Goal: Task Accomplishment & Management: Manage account settings

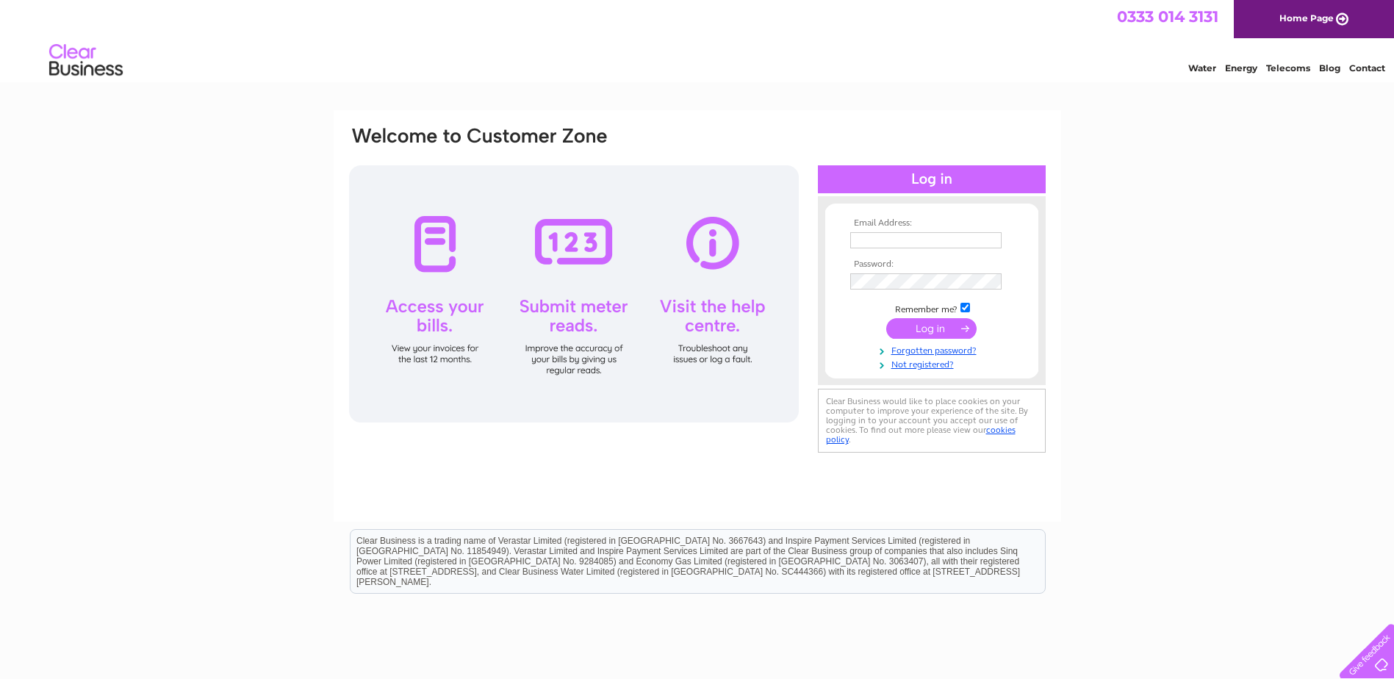
type input "wtmuir@yahoo.com"
click at [912, 330] on input "submit" at bounding box center [931, 328] width 90 height 21
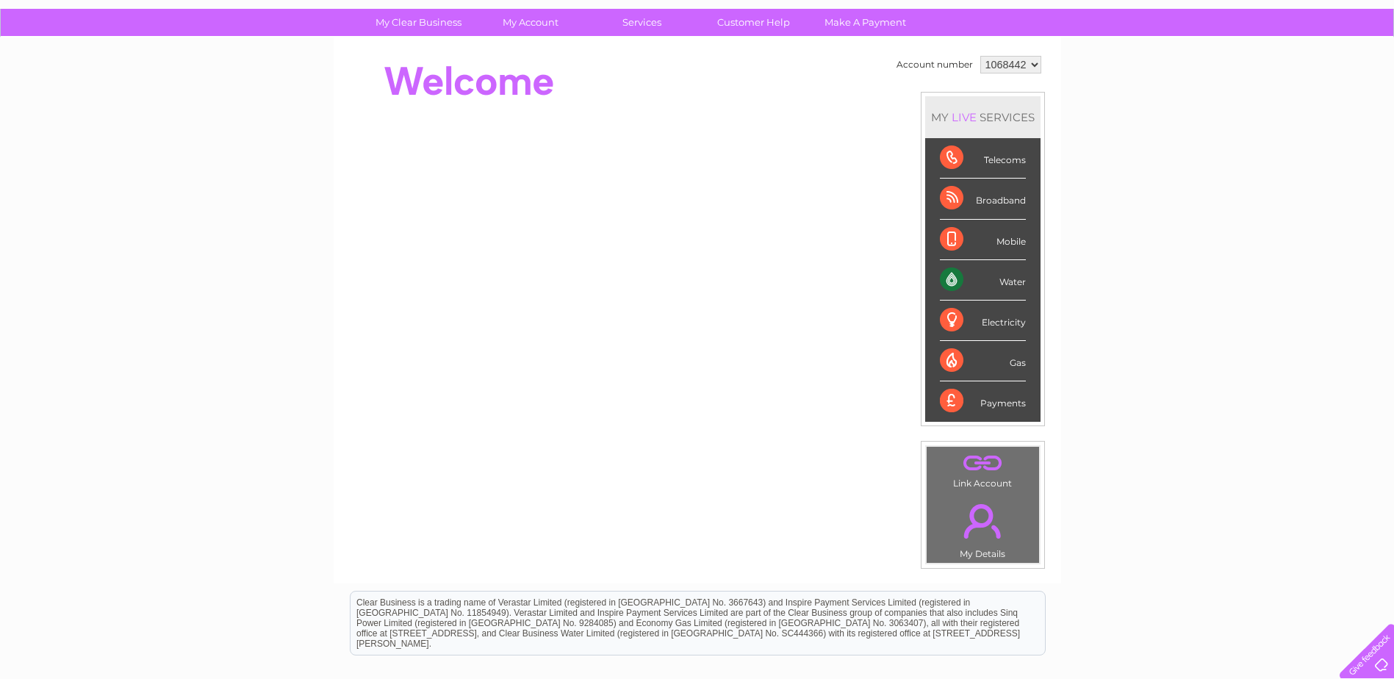
scroll to position [48, 0]
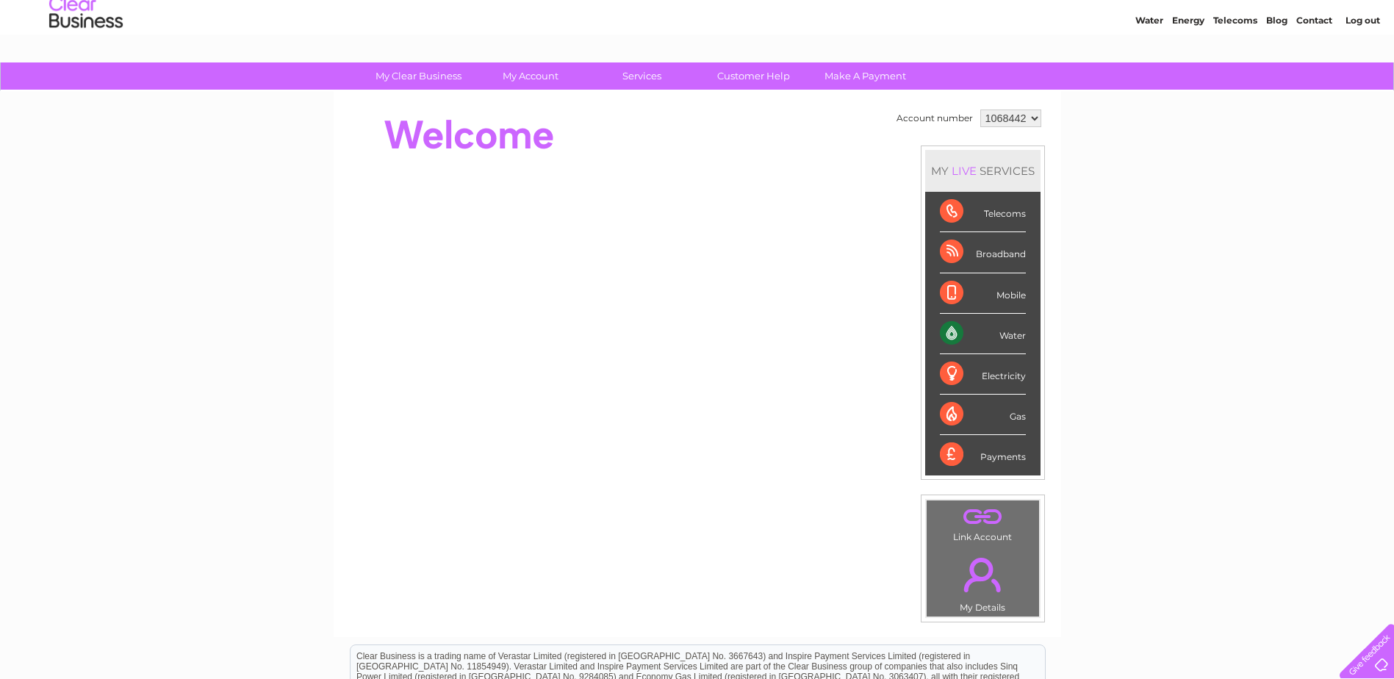
click at [999, 334] on div "Water" at bounding box center [983, 334] width 86 height 40
click at [995, 336] on div "Water" at bounding box center [983, 334] width 86 height 40
click at [940, 334] on div "Water" at bounding box center [983, 334] width 86 height 40
click at [946, 328] on div "Water" at bounding box center [983, 334] width 86 height 40
drag, startPoint x: 1007, startPoint y: 339, endPoint x: 1009, endPoint y: 331, distance: 7.5
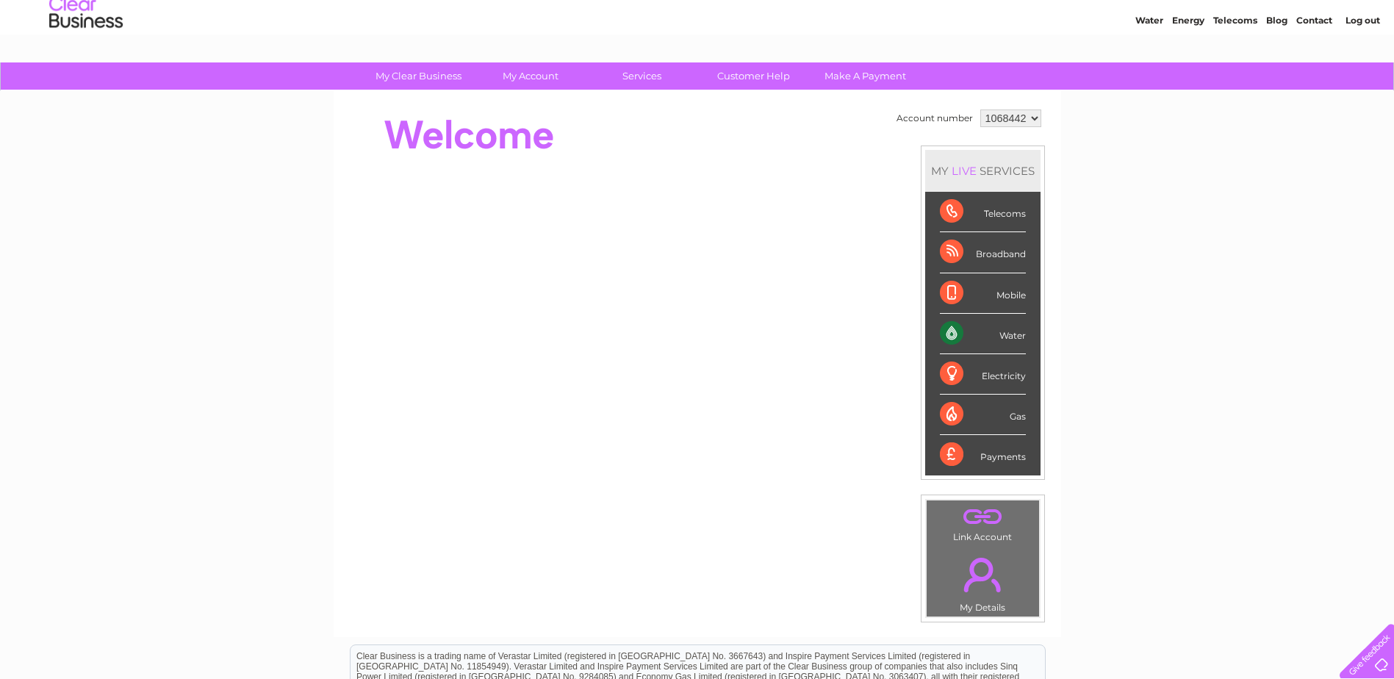
click at [1009, 336] on div "Water" at bounding box center [983, 334] width 86 height 40
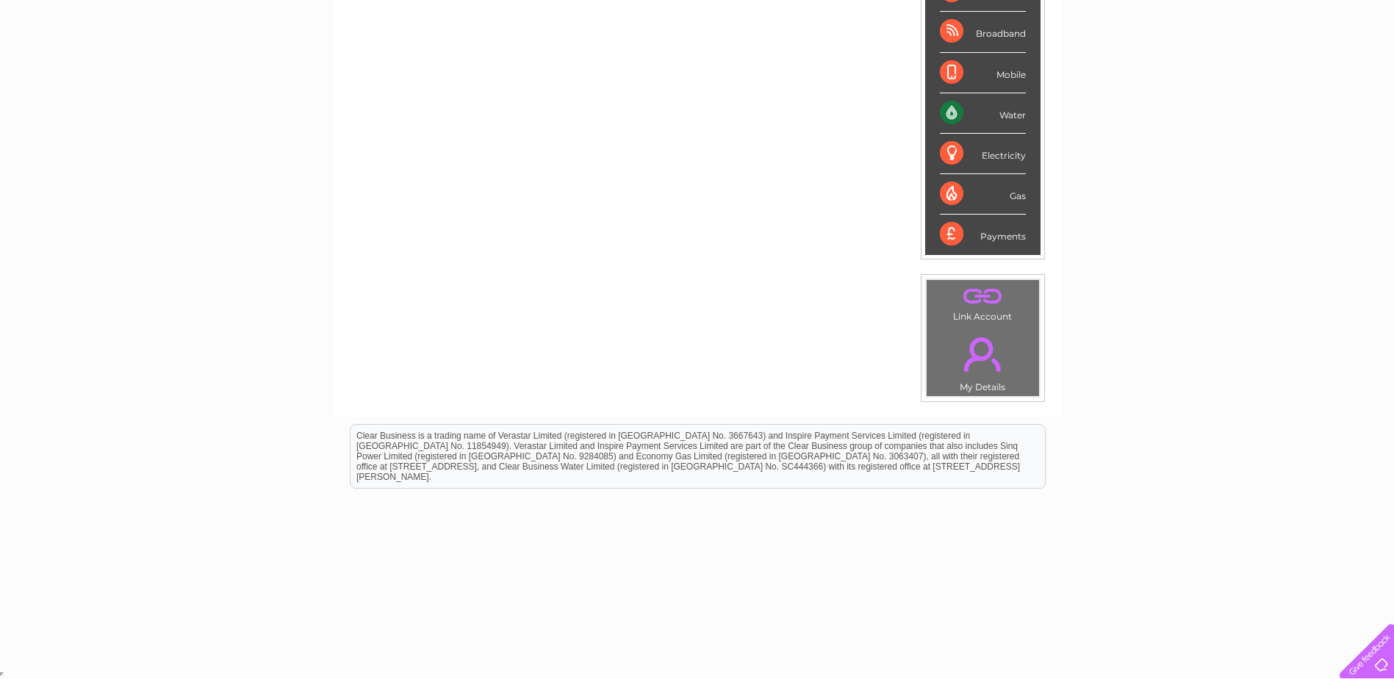
drag, startPoint x: 612, startPoint y: 417, endPoint x: 623, endPoint y: 418, distance: 11.1
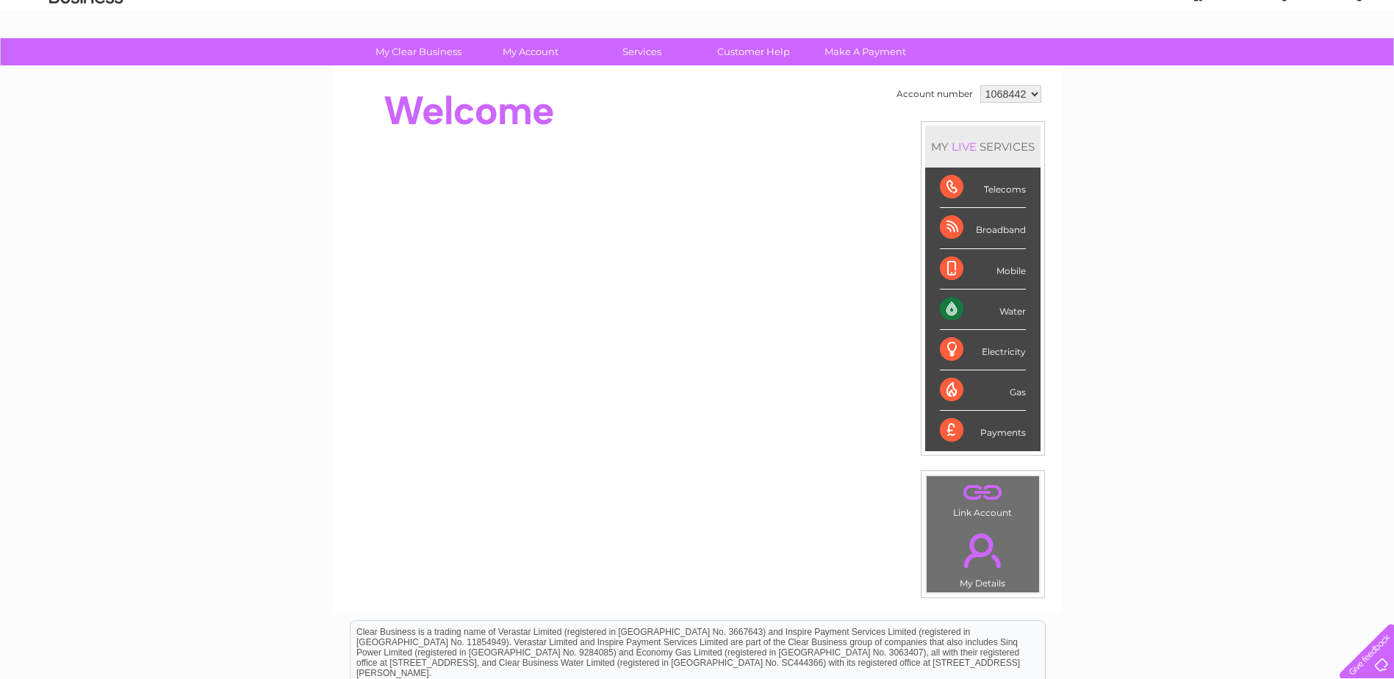
scroll to position [0, 0]
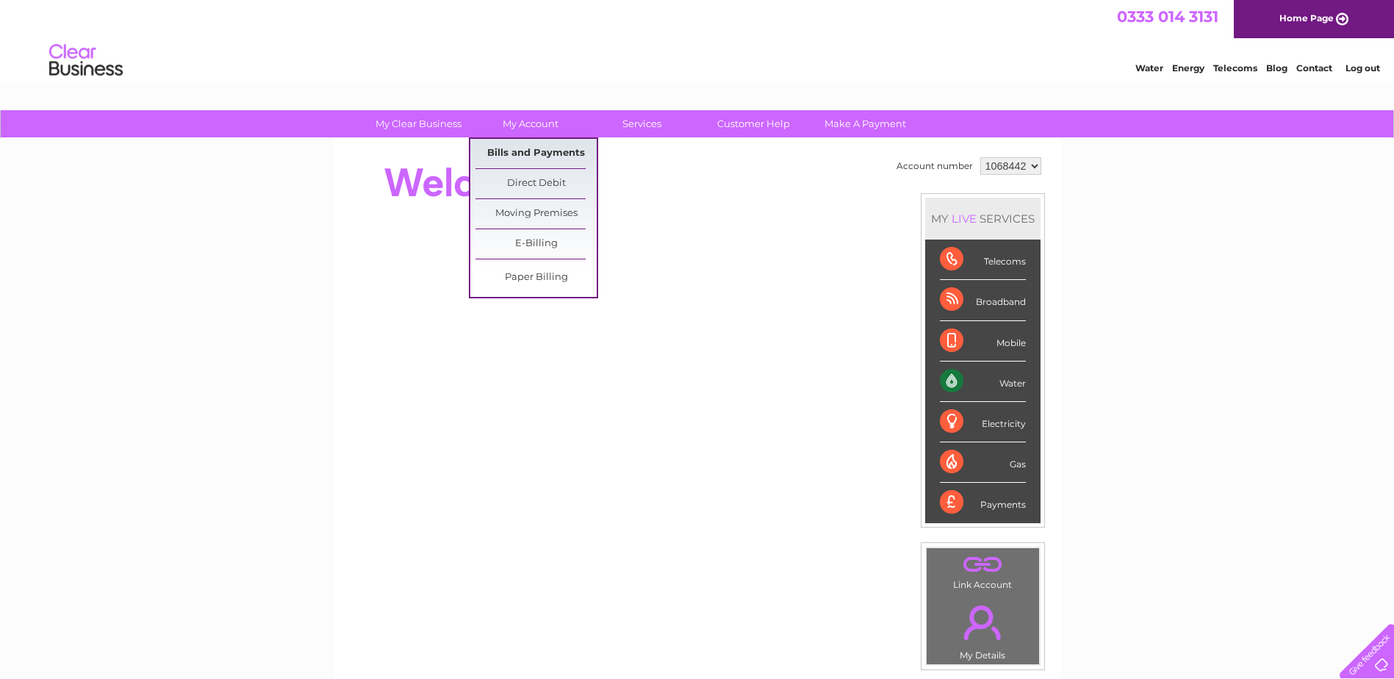
drag, startPoint x: 535, startPoint y: 154, endPoint x: 528, endPoint y: 151, distance: 7.6
click at [533, 154] on link "Bills and Payments" at bounding box center [535, 153] width 121 height 29
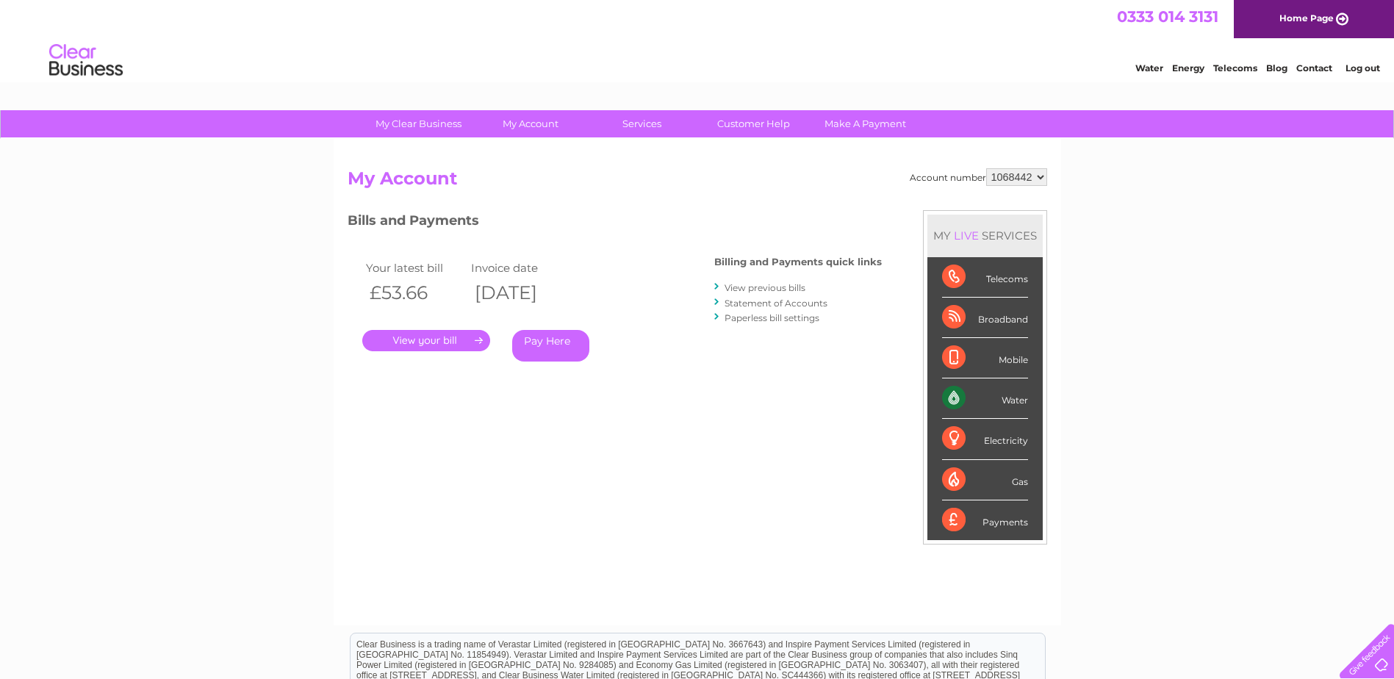
click at [475, 337] on link "." at bounding box center [426, 340] width 128 height 21
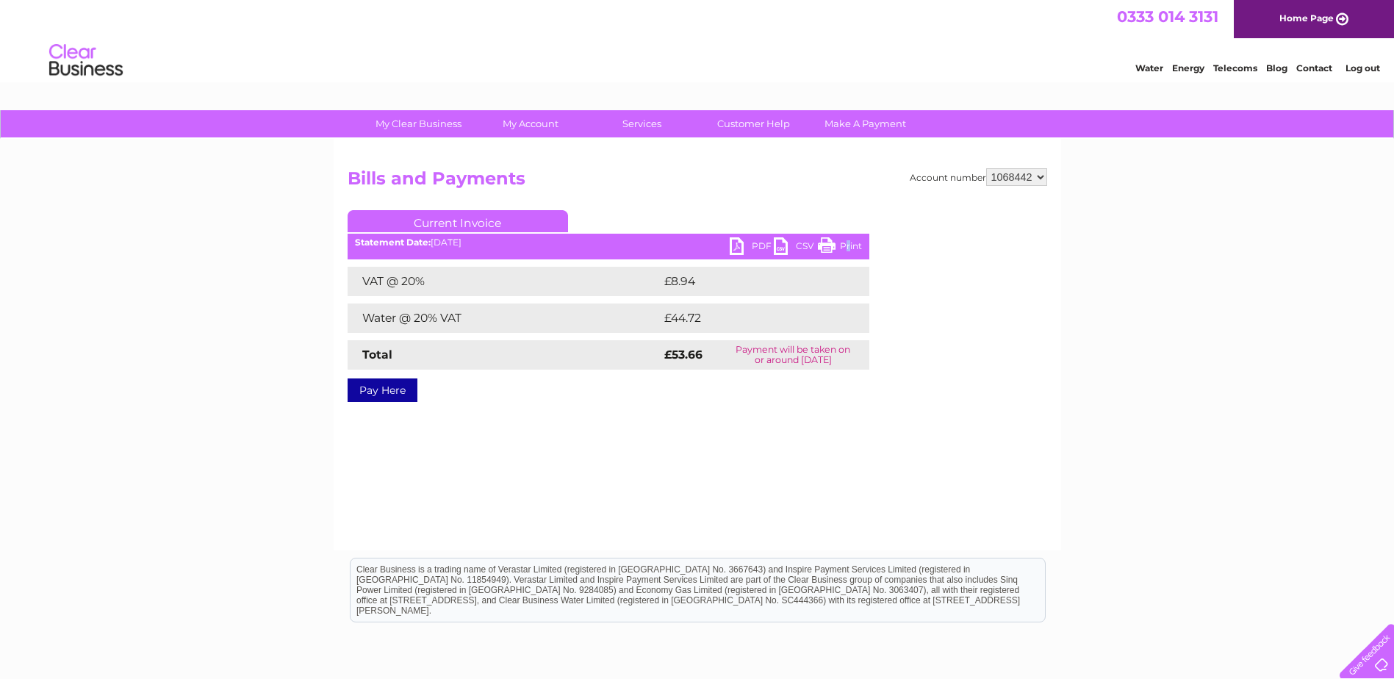
click at [847, 240] on link "Print" at bounding box center [840, 247] width 44 height 21
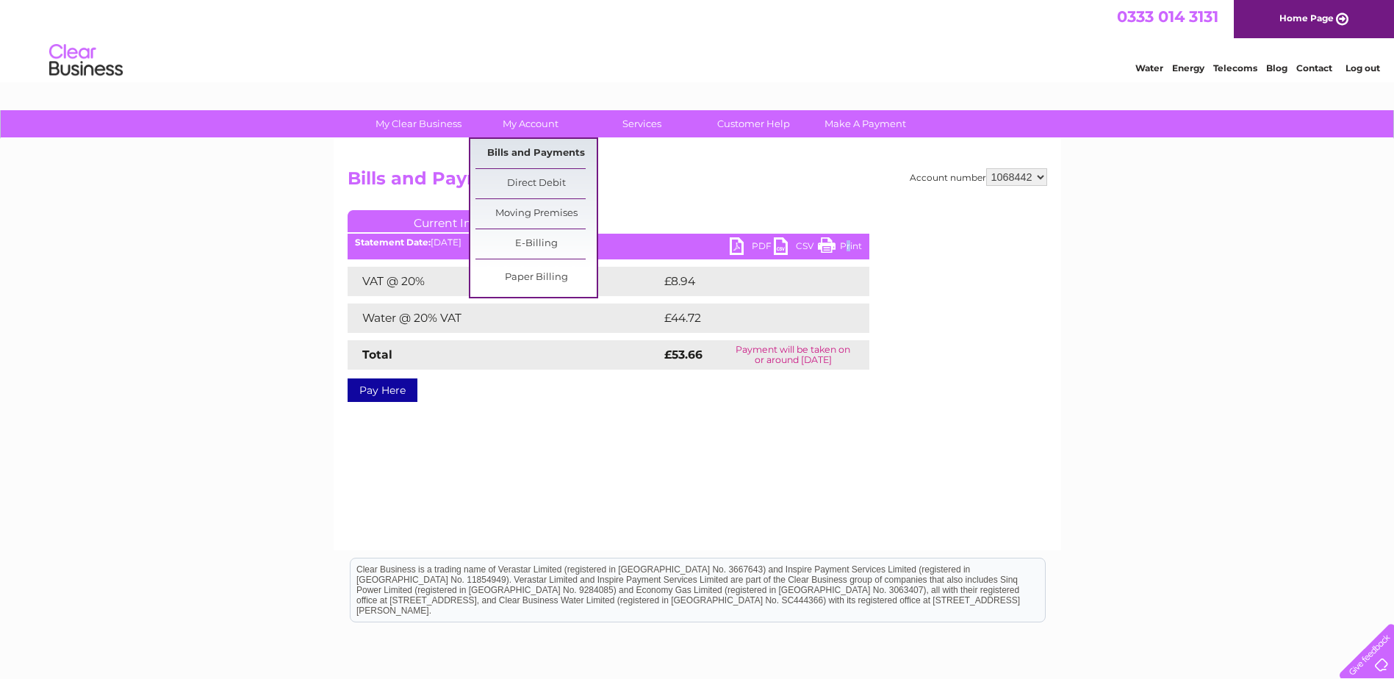
click at [532, 150] on link "Bills and Payments" at bounding box center [535, 153] width 121 height 29
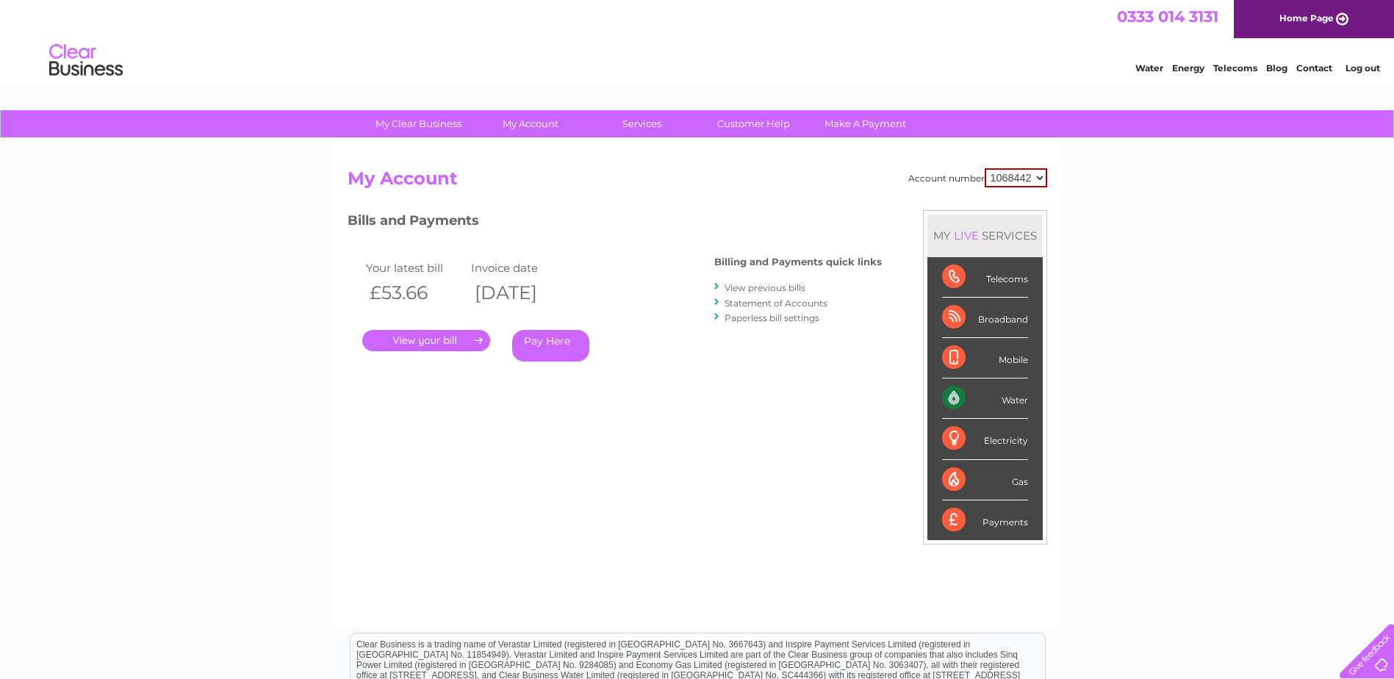
click at [743, 289] on link "View previous bills" at bounding box center [764, 287] width 81 height 11
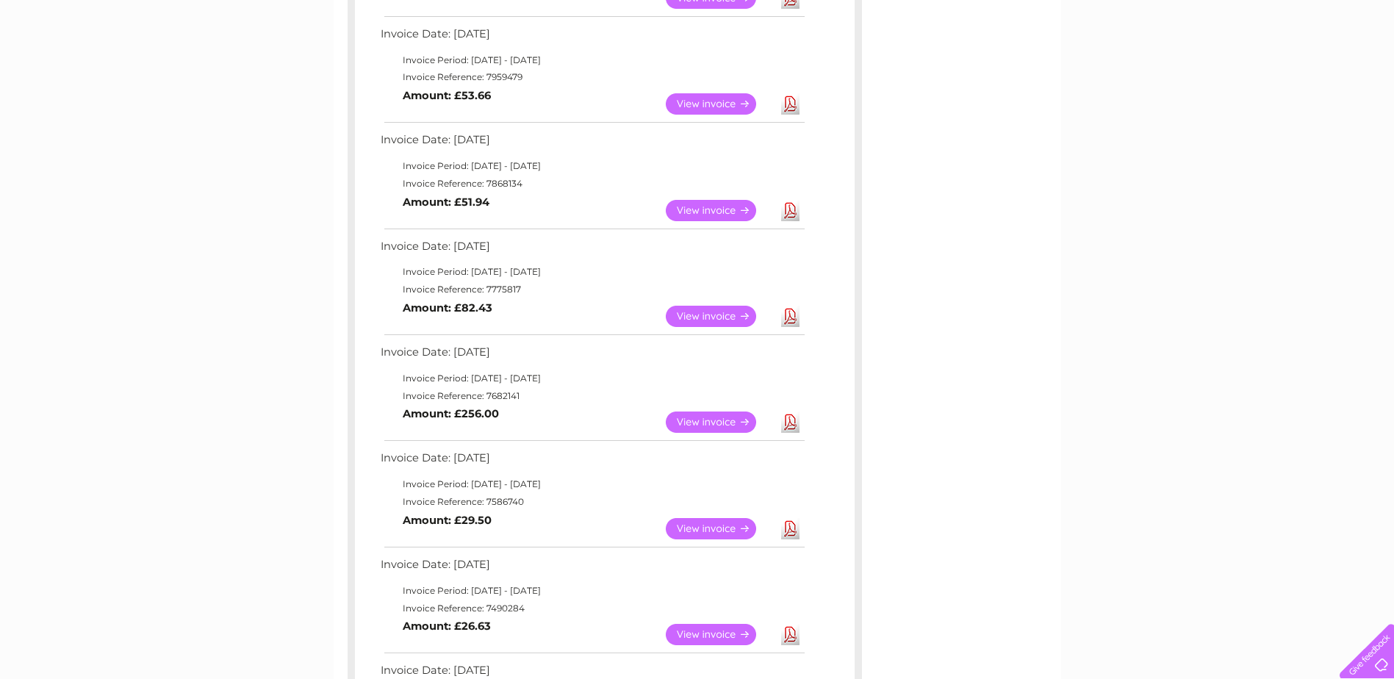
scroll to position [367, 0]
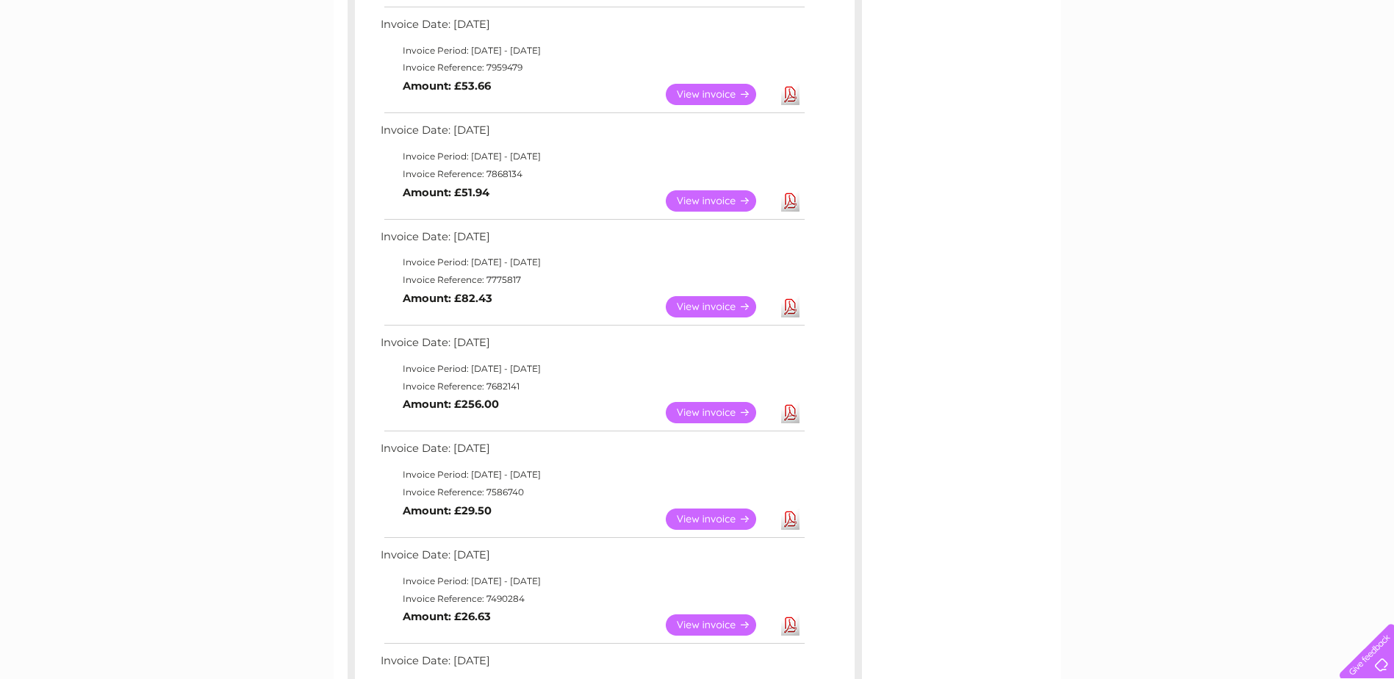
click at [705, 411] on link "View" at bounding box center [720, 412] width 108 height 21
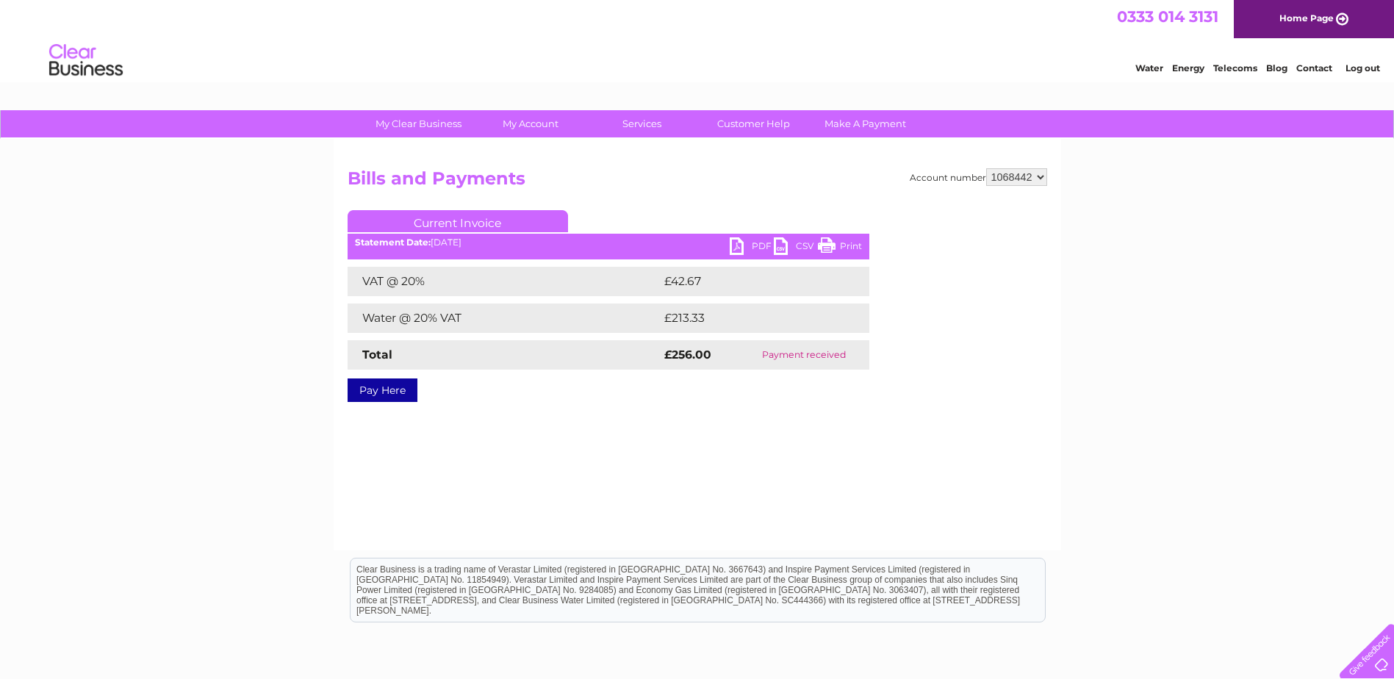
click at [828, 248] on link "Print" at bounding box center [840, 247] width 44 height 21
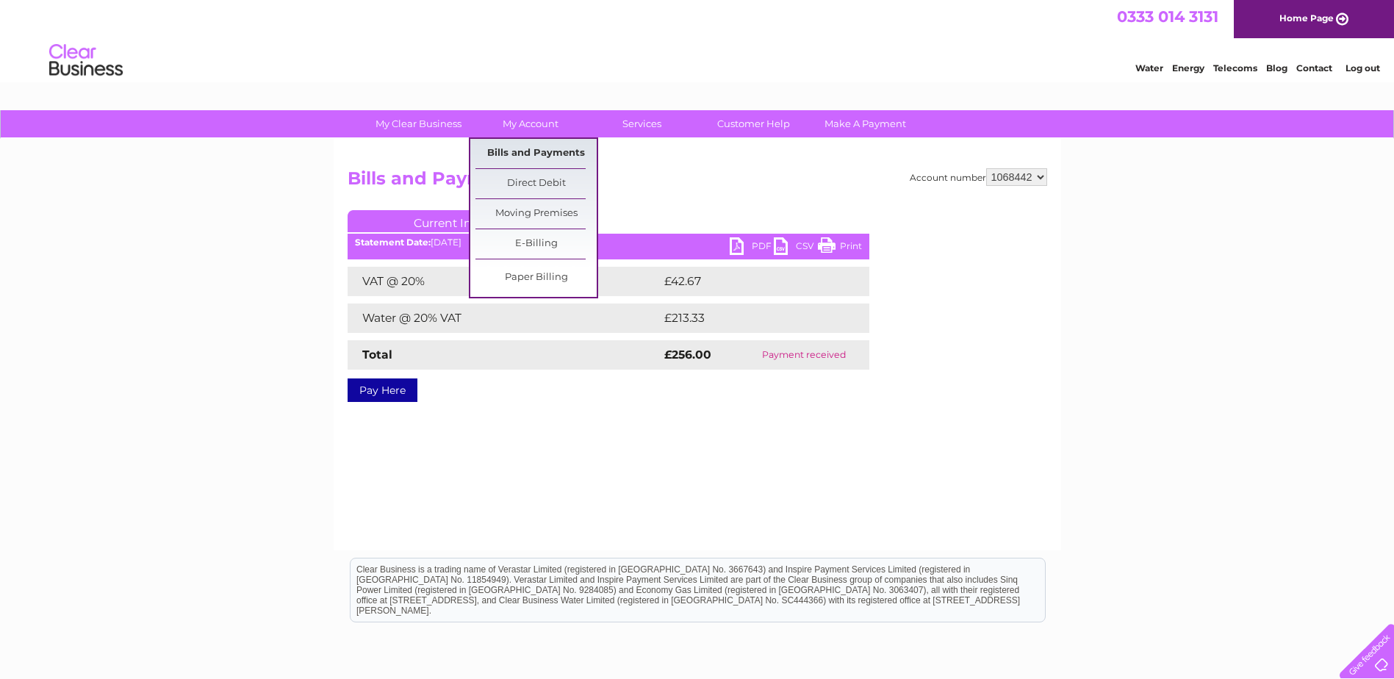
click at [547, 152] on link "Bills and Payments" at bounding box center [535, 153] width 121 height 29
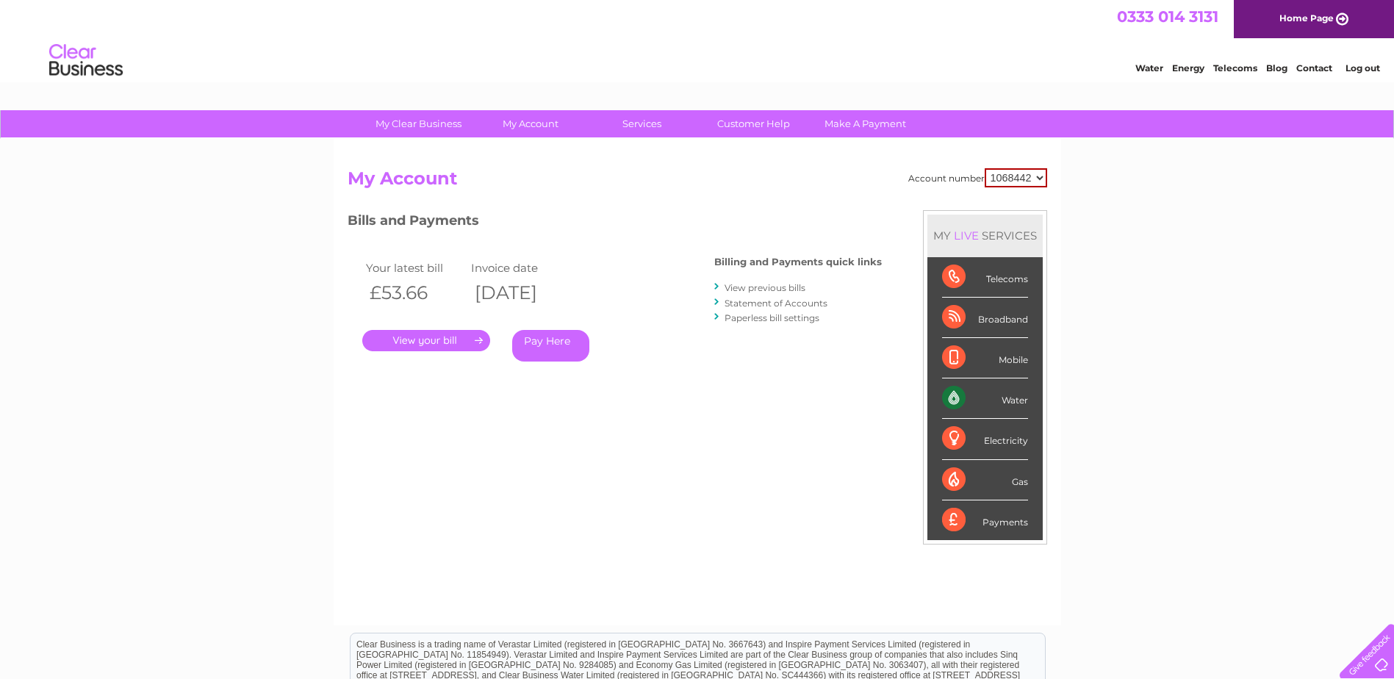
click at [758, 285] on link "View previous bills" at bounding box center [764, 287] width 81 height 11
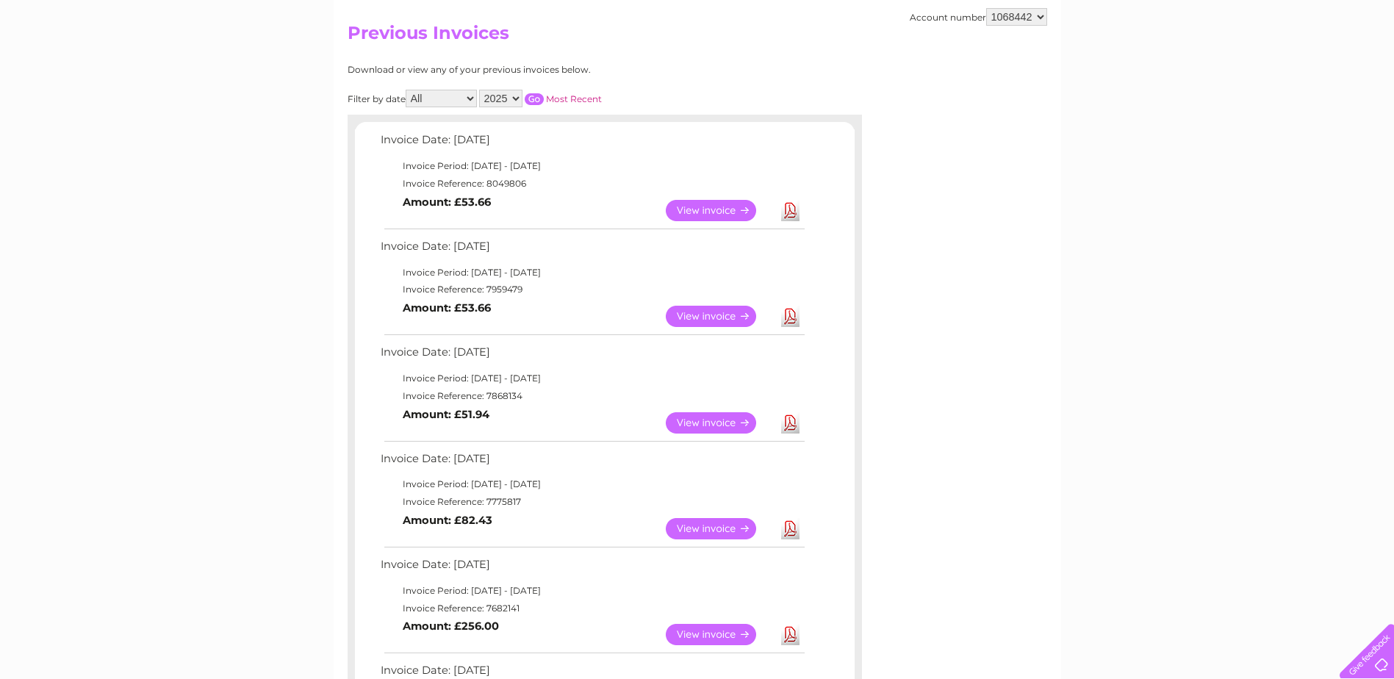
scroll to position [147, 0]
click at [708, 530] on link "View" at bounding box center [720, 527] width 108 height 21
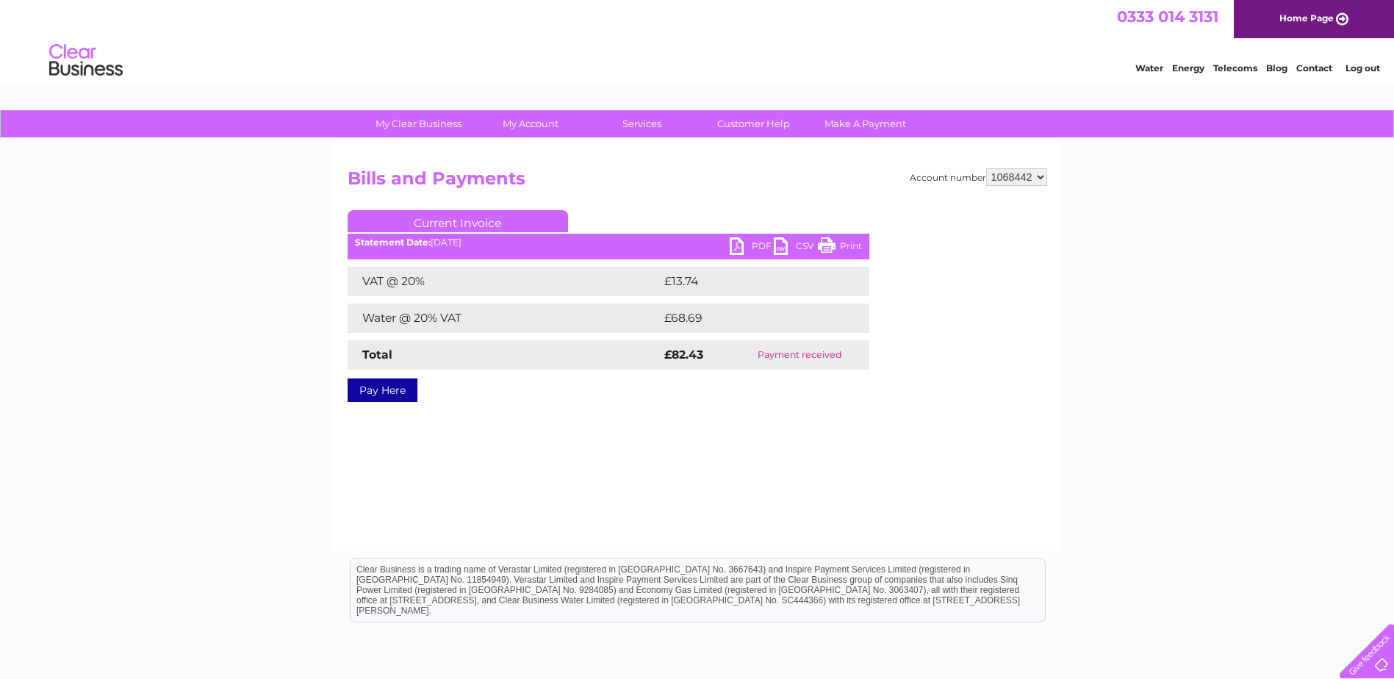
click at [846, 242] on link "Print" at bounding box center [840, 247] width 44 height 21
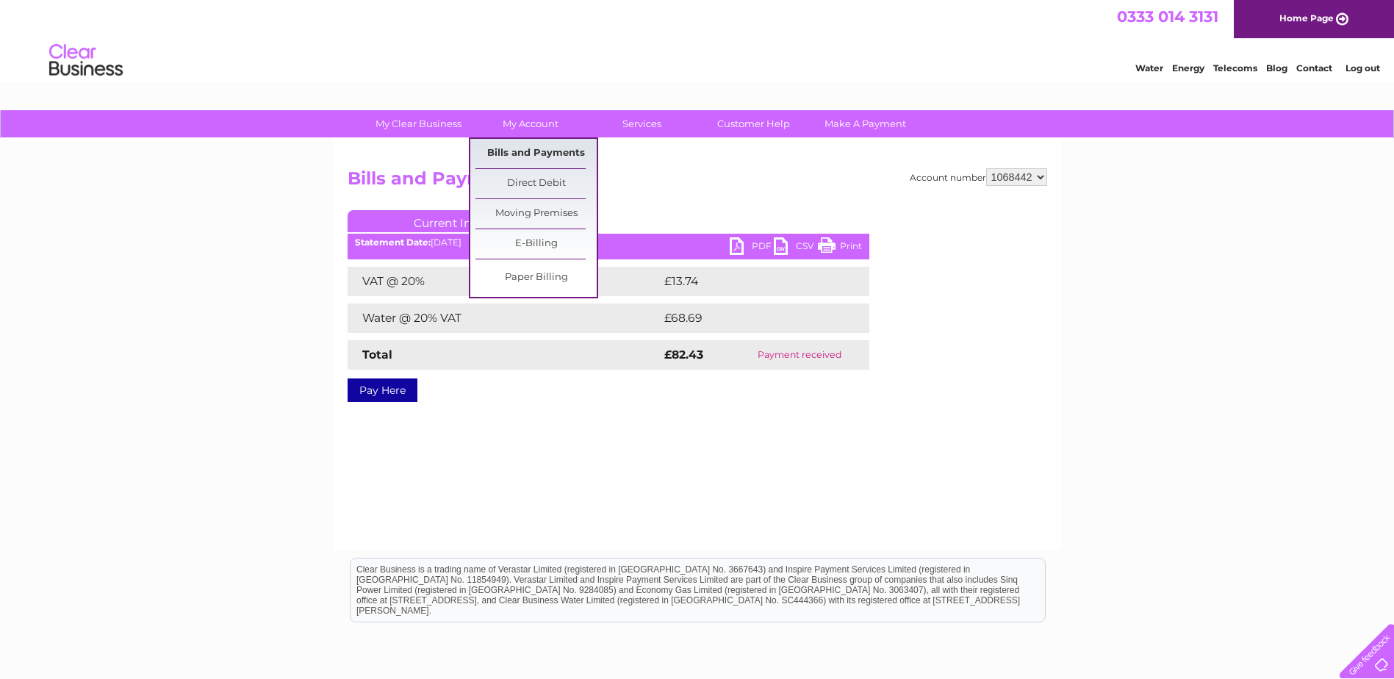
click at [521, 148] on link "Bills and Payments" at bounding box center [535, 153] width 121 height 29
click at [499, 151] on link "Bills and Payments" at bounding box center [535, 153] width 121 height 29
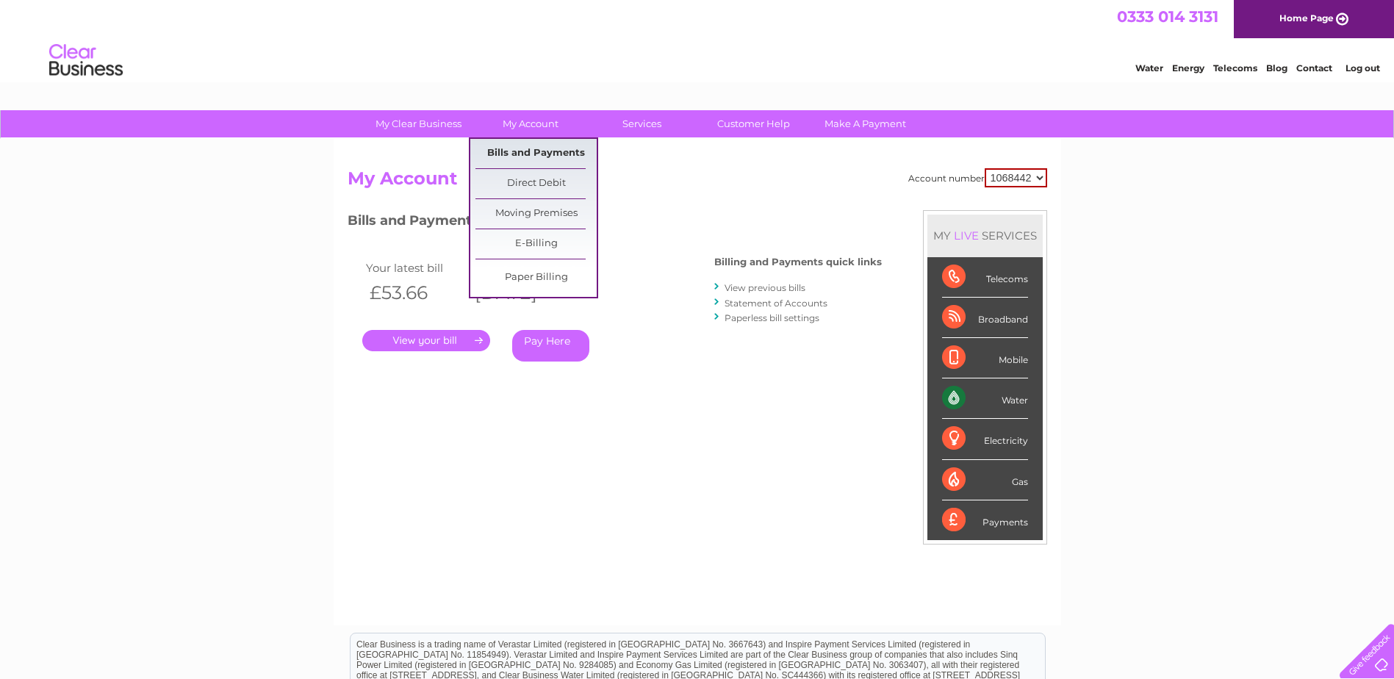
click at [503, 153] on link "Bills and Payments" at bounding box center [535, 153] width 121 height 29
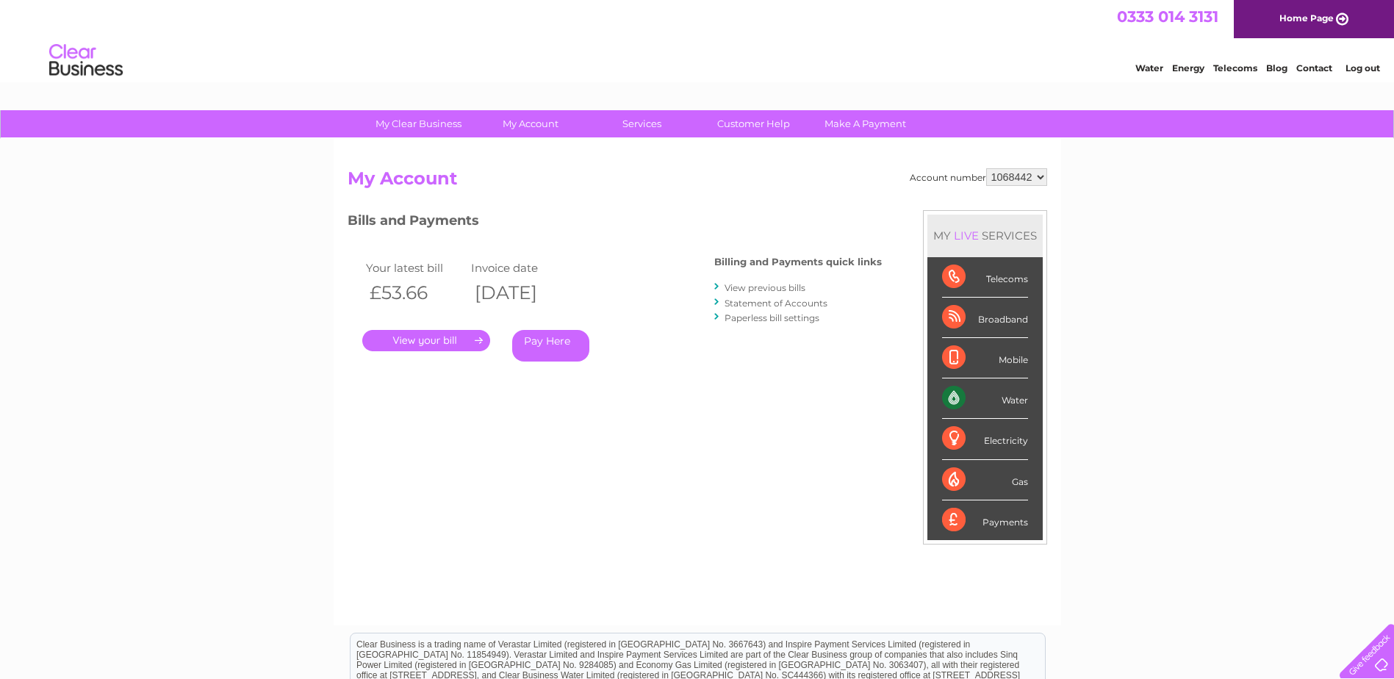
drag, startPoint x: 956, startPoint y: 401, endPoint x: 956, endPoint y: 392, distance: 8.8
click at [956, 395] on div "Water" at bounding box center [985, 398] width 86 height 40
click at [1013, 401] on div "Water" at bounding box center [985, 398] width 86 height 40
click at [953, 400] on div "Water" at bounding box center [985, 398] width 86 height 40
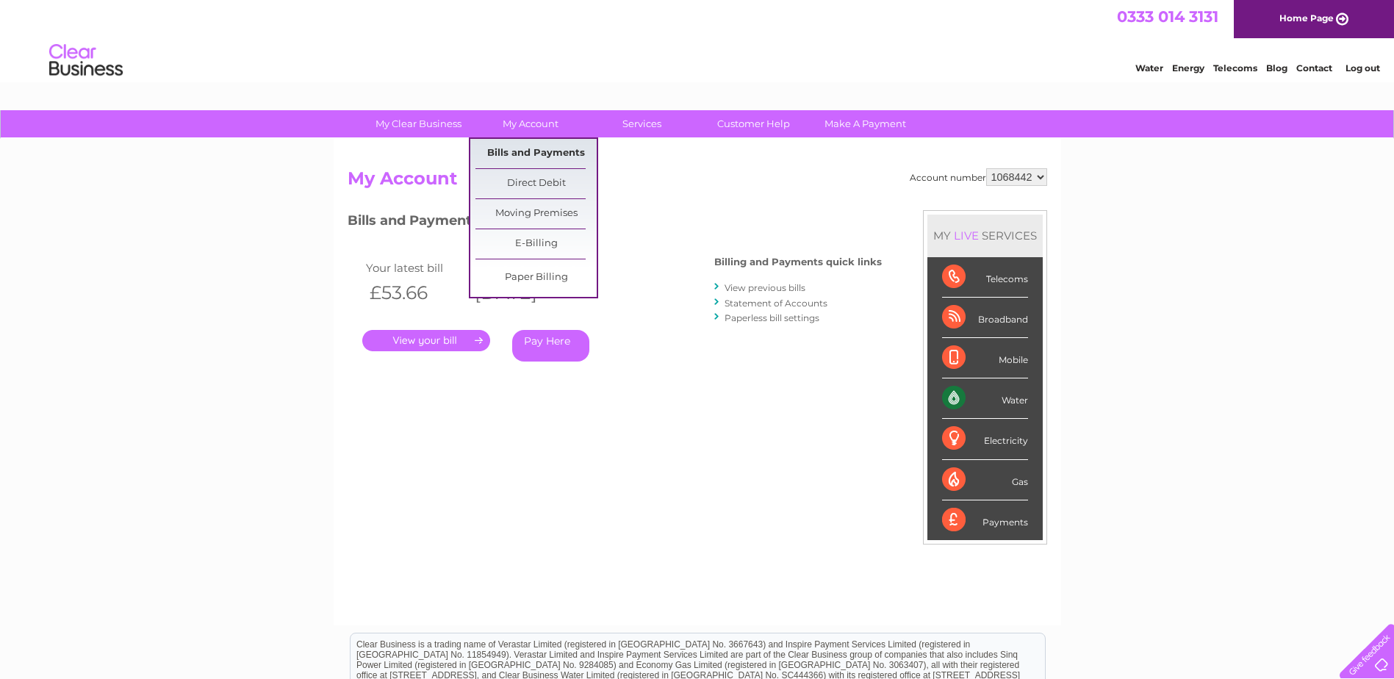
click at [522, 150] on link "Bills and Payments" at bounding box center [535, 153] width 121 height 29
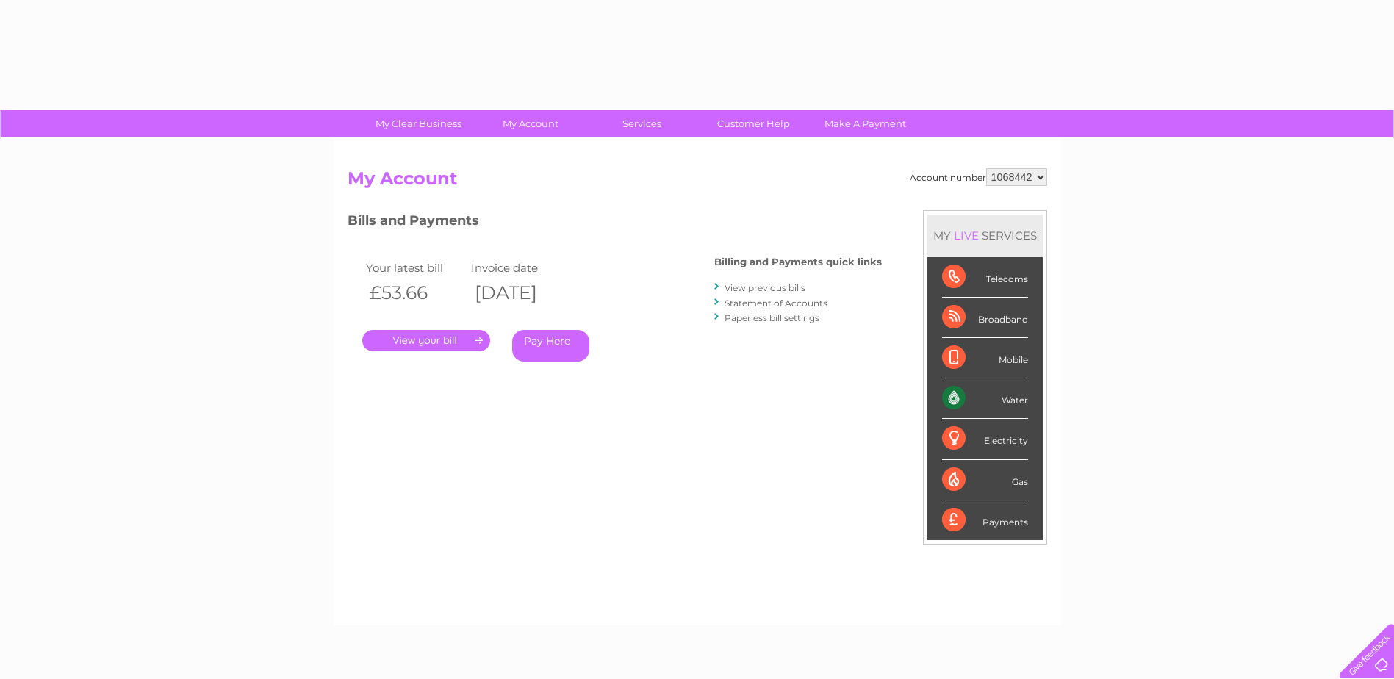
click at [516, 157] on div "Account number 1068442 My Account MY LIVE SERVICES Telecoms Broadband Mobile Wa…" at bounding box center [697, 382] width 727 height 486
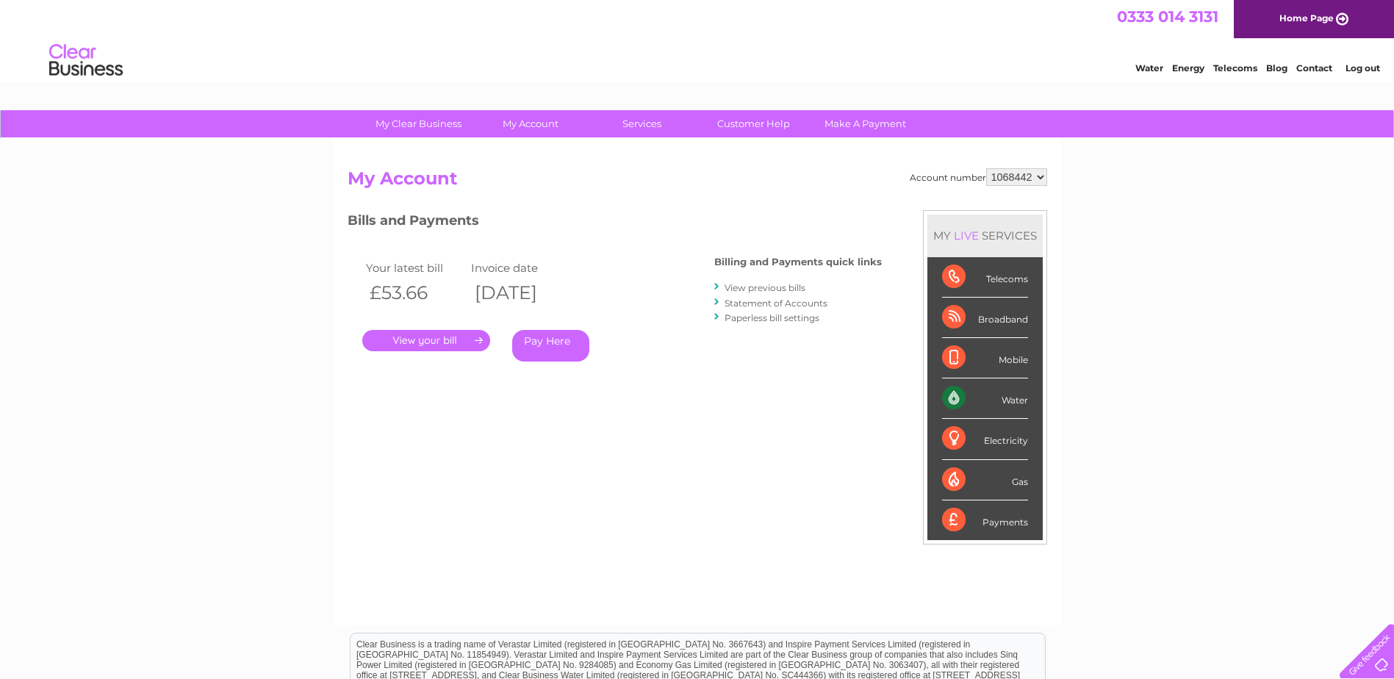
drag, startPoint x: 738, startPoint y: 290, endPoint x: 730, endPoint y: 280, distance: 13.5
click at [738, 289] on link "View previous bills" at bounding box center [764, 287] width 81 height 11
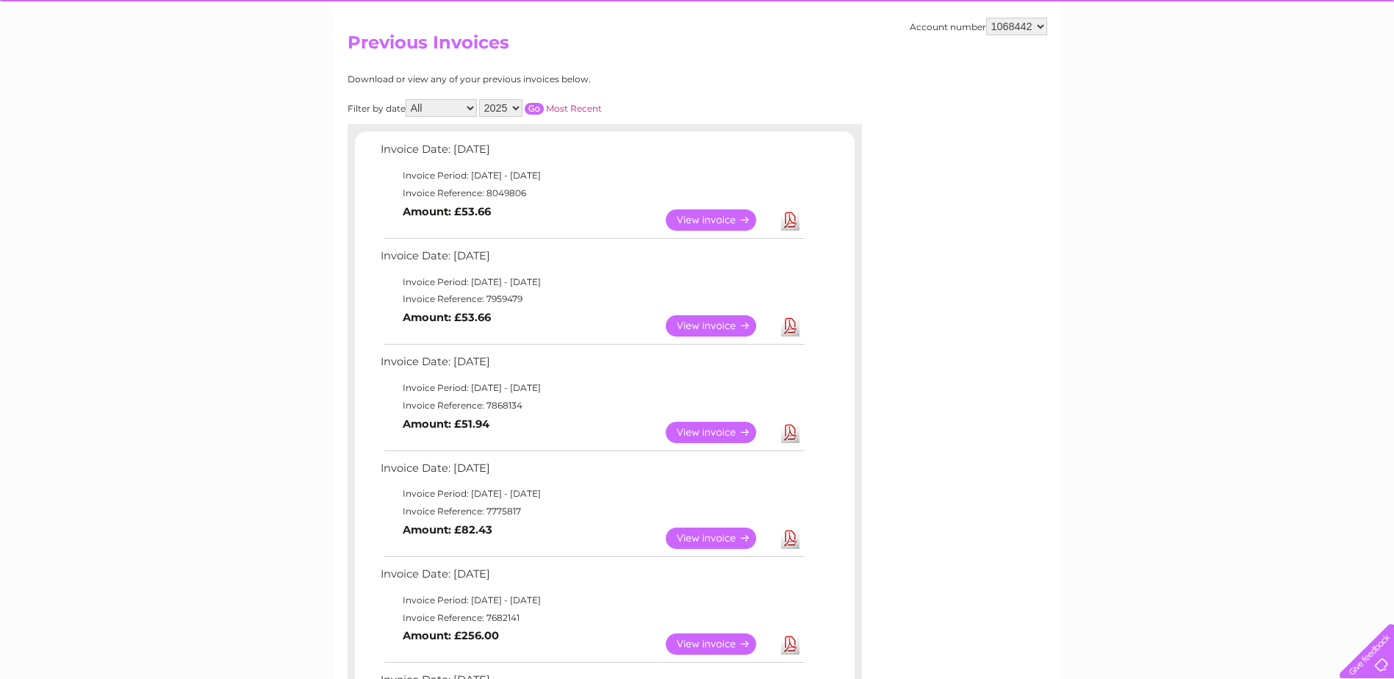
scroll to position [147, 0]
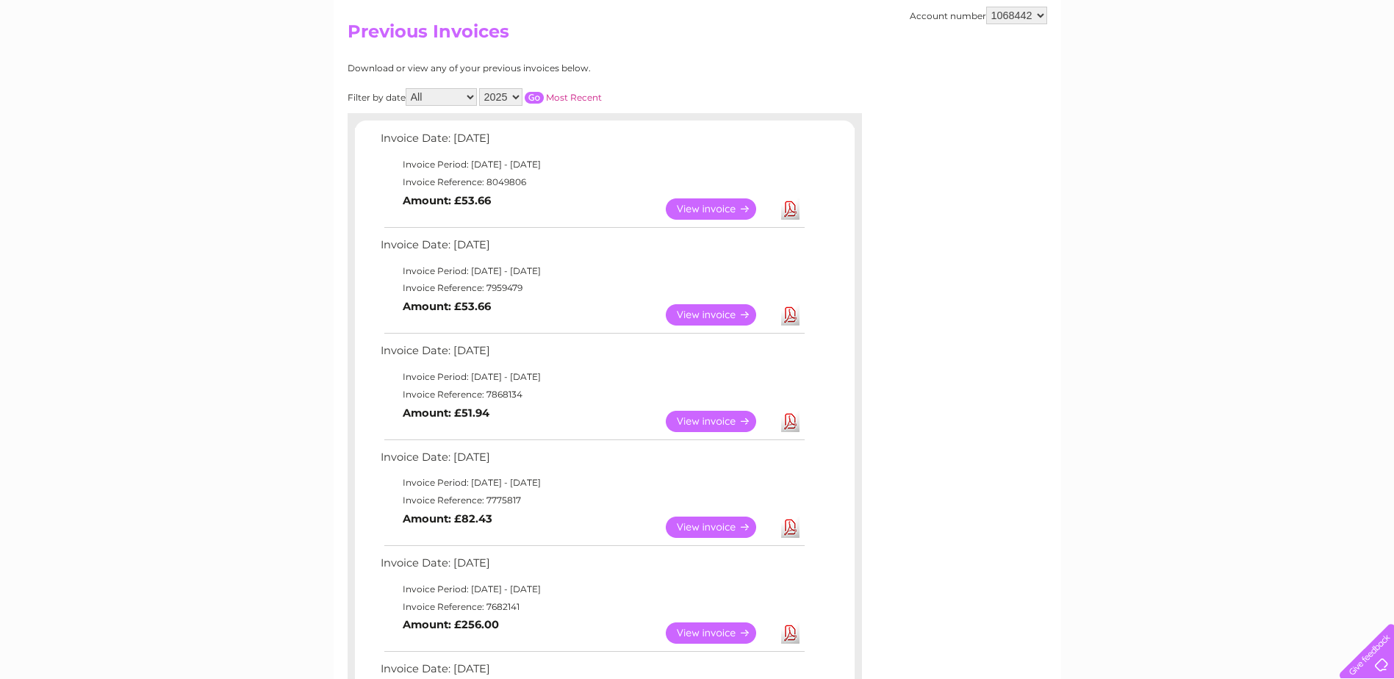
click at [700, 422] on link "View" at bounding box center [720, 421] width 108 height 21
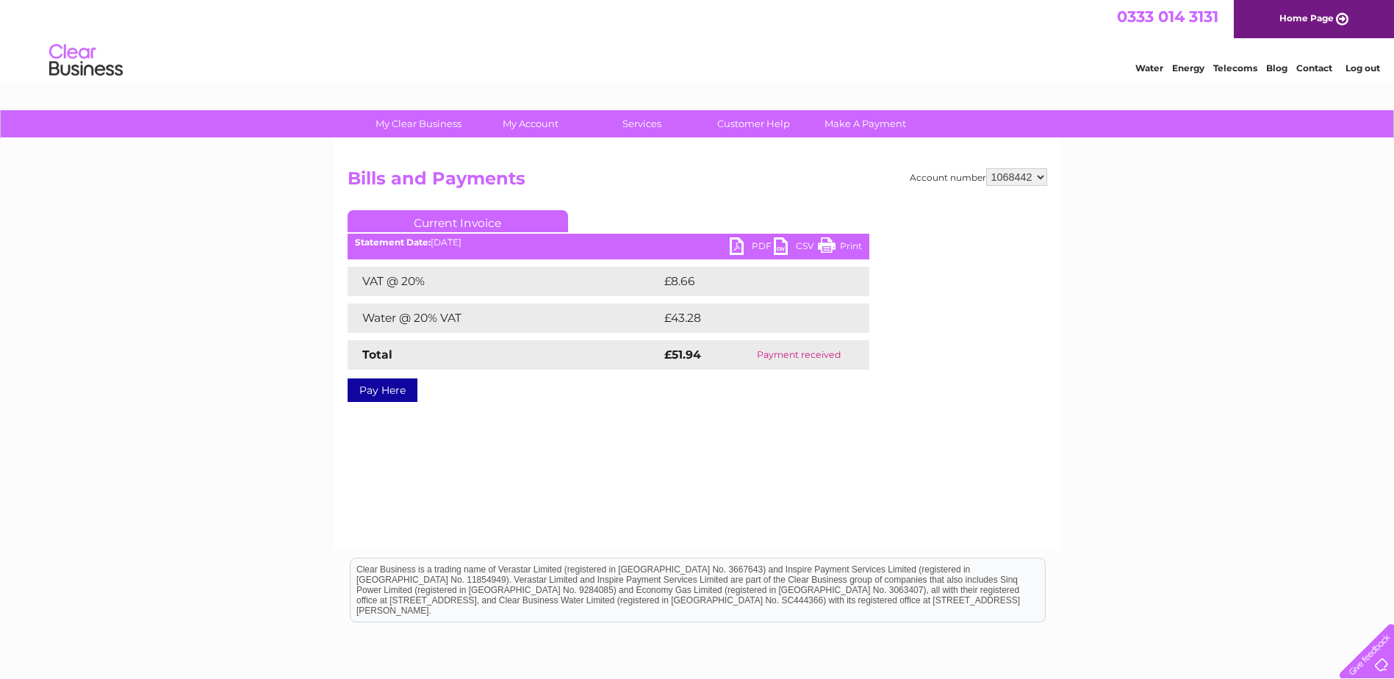
click at [846, 247] on link "Print" at bounding box center [840, 247] width 44 height 21
